Goal: Navigation & Orientation: Understand site structure

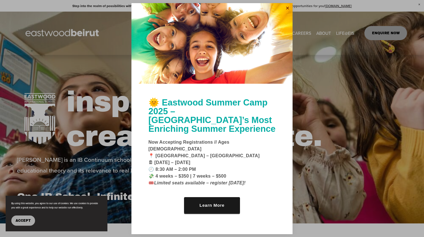
click at [289, 13] on link "Close" at bounding box center [287, 8] width 8 height 9
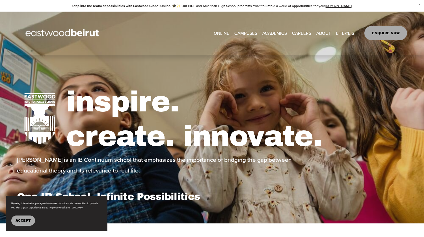
click at [21, 222] on span "Accept" at bounding box center [23, 220] width 15 height 4
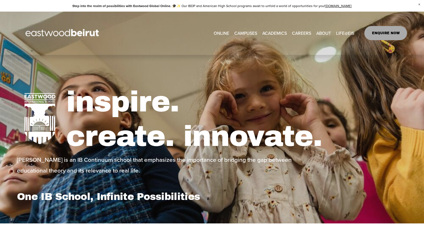
click at [219, 32] on link "ONLINE" at bounding box center [221, 33] width 16 height 9
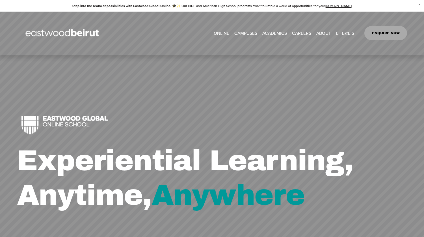
click at [256, 23] on div "ONLINE CAMPUSES EASTWOOD COLLEGE KAFARSHIMA EASTWOOD INTERNATIONAL SCHOOL ERBIL…" at bounding box center [185, 33] width 337 height 29
click at [0, 0] on link "EASTWOOD COLLEGE KAFARSHIMA" at bounding box center [0, 0] width 0 height 0
click at [0, 0] on span "Academics" at bounding box center [0, 0] width 0 height 0
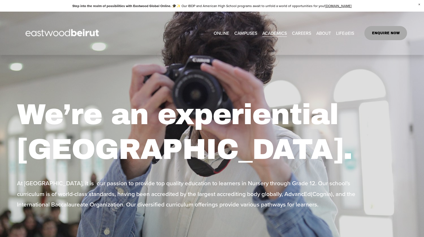
click at [0, 0] on span "Admissions" at bounding box center [0, 0] width 0 height 0
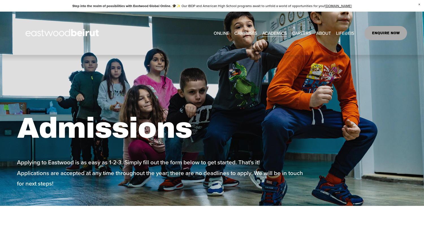
click at [0, 0] on span "Tuition & Financial Aid" at bounding box center [0, 0] width 0 height 0
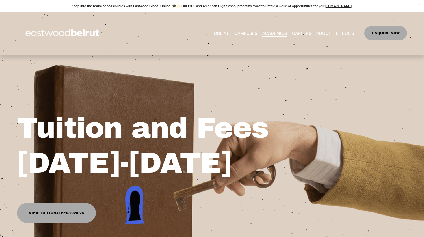
click at [0, 0] on span "IB-PYP Early Years" at bounding box center [0, 0] width 0 height 0
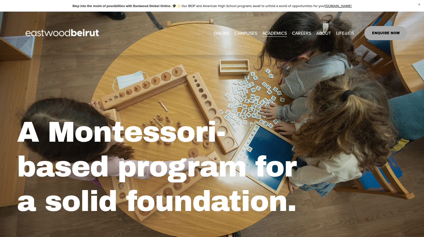
click at [0, 0] on span "IB-[GEOGRAPHIC_DATA]" at bounding box center [0, 0] width 0 height 0
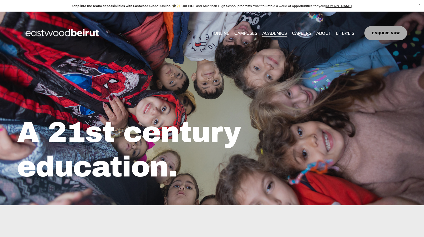
click at [0, 0] on span "IB-PYP French Section" at bounding box center [0, 0] width 0 height 0
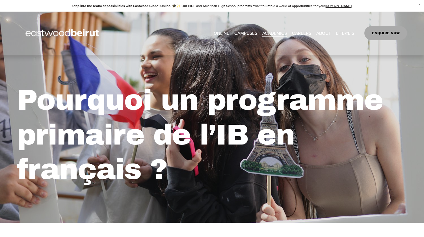
click at [304, 18] on div "Skip to Content ONLINE CAMPUSES EASTWOOD COLLEGE KAFARSHIMA" at bounding box center [212, 33] width 424 height 43
click at [0, 0] on span "IB-[GEOGRAPHIC_DATA]" at bounding box center [0, 0] width 0 height 0
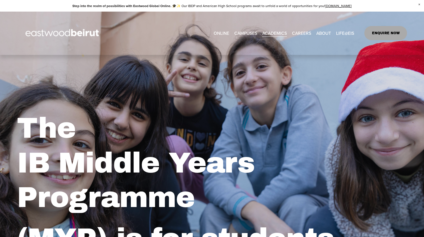
click at [303, 23] on div "ONLINE CAMPUSES EASTWOOD COLLEGE KAFARSHIMA EASTWOOD INTERNATIONAL SCHOOL ERBIL…" at bounding box center [185, 33] width 337 height 29
click at [0, 0] on span "IB-DP Program" at bounding box center [0, 0] width 0 height 0
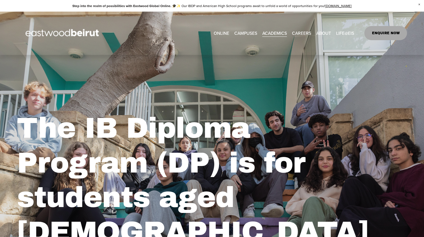
click at [301, 67] on div "The IB Diploma Program (DP) is for students aged 16-19" at bounding box center [212, 178] width 424 height 246
click at [0, 0] on span "[GEOGRAPHIC_DATA]" at bounding box center [0, 0] width 0 height 0
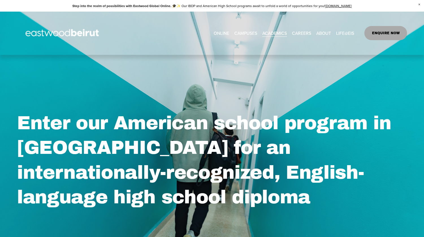
click at [306, 34] on link "CAREERS" at bounding box center [301, 33] width 19 height 9
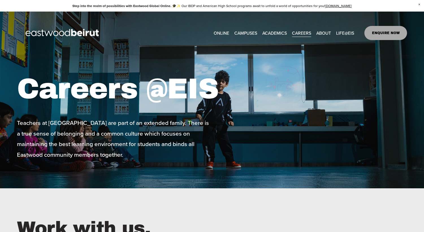
click at [298, 21] on div "ONLINE CAMPUSES EASTWOOD COLLEGE KAFARSHIMA EASTWOOD INTERNATIONAL SCHOOL ERBIL…" at bounding box center [185, 33] width 337 height 29
click at [322, 33] on span "ABOUT" at bounding box center [323, 33] width 15 height 8
click at [0, 0] on span "About" at bounding box center [0, 0] width 0 height 0
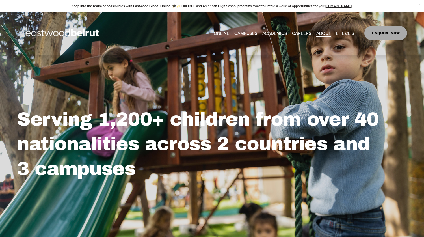
click at [0, 0] on span "Building+Facilities" at bounding box center [0, 0] width 0 height 0
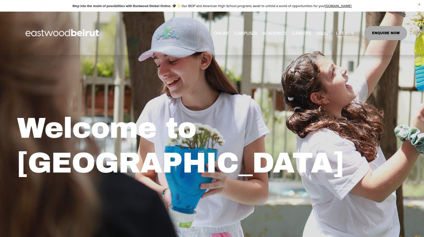
click at [419, 44] on div "Skip to Content ONLINE CAMPUSES EASTWOOD COLLEGE KAFARSHIMA" at bounding box center [212, 33] width 424 height 43
click at [0, 0] on span "Beirut Guide for Expats" at bounding box center [0, 0] width 0 height 0
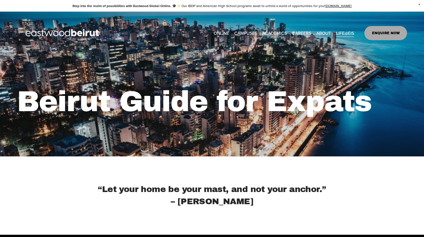
click at [285, 72] on div "Beirut Guide for Expats" at bounding box center [212, 105] width 424 height 99
click at [0, 0] on span "Life@EIS in details" at bounding box center [0, 0] width 0 height 0
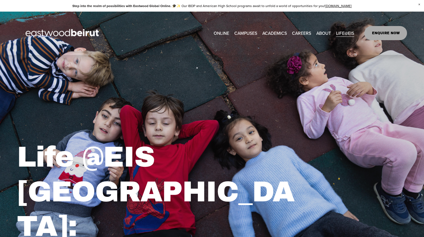
click at [0, 0] on link "EASTWOOD COLLEGE KAFARSHIMA" at bounding box center [0, 0] width 0 height 0
